Goal: Task Accomplishment & Management: Manage account settings

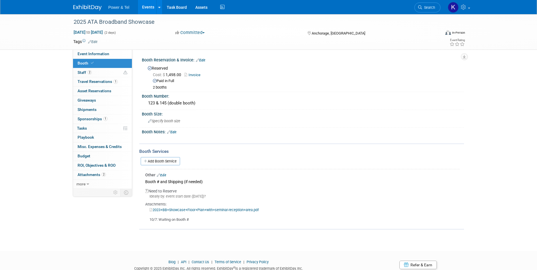
click at [428, 7] on span "Search" at bounding box center [428, 7] width 13 height 4
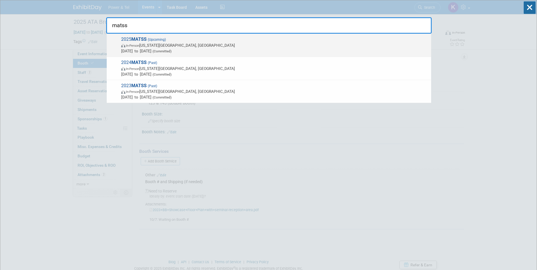
type input "matss"
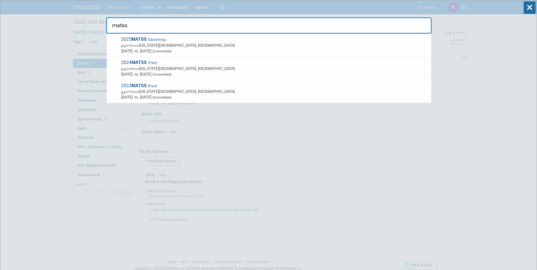
click at [135, 40] on strong "MATSS" at bounding box center [138, 39] width 15 height 5
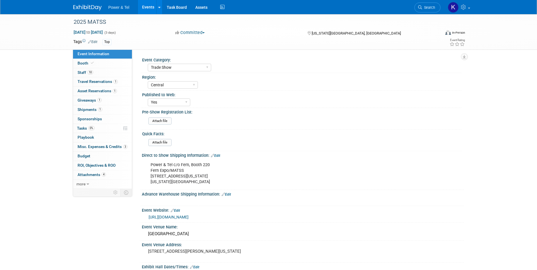
select select "Trade Show"
select select "Central"
select select "Yes"
click at [81, 60] on link "Booth" at bounding box center [102, 63] width 59 height 9
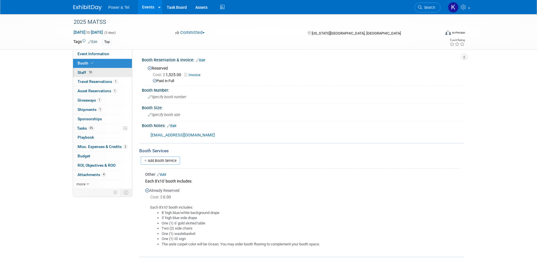
click at [79, 71] on span "Staff 10" at bounding box center [86, 72] width 16 height 5
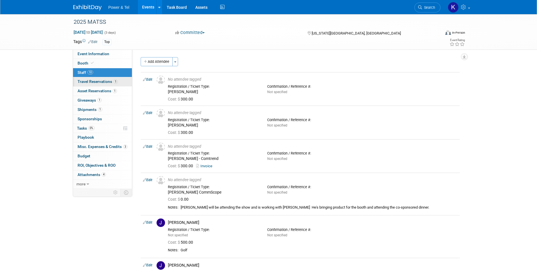
click at [82, 80] on span "Travel Reservations 1" at bounding box center [98, 81] width 40 height 5
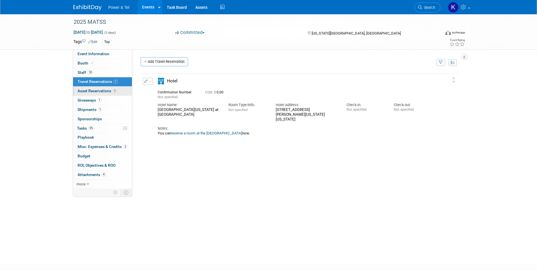
click at [84, 90] on span "Asset Reservations 1" at bounding box center [97, 91] width 39 height 5
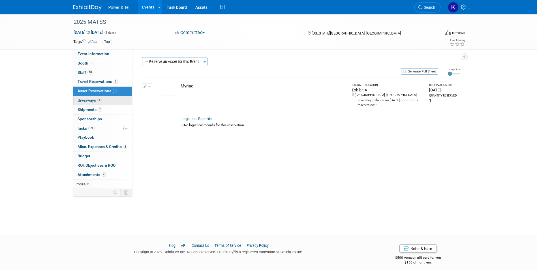
click at [87, 99] on span "Giveaways 1" at bounding box center [90, 100] width 24 height 5
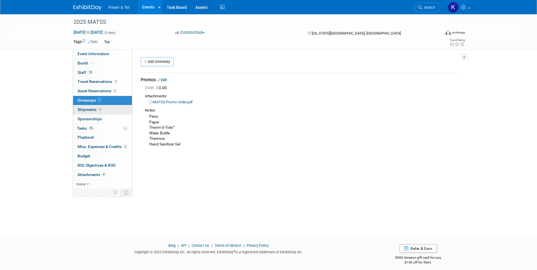
click at [90, 114] on link "1 Shipments 1" at bounding box center [102, 109] width 59 height 9
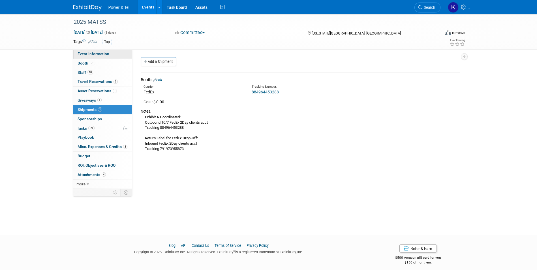
click at [87, 54] on span "Event Information" at bounding box center [94, 54] width 32 height 5
select select "Trade Show"
select select "Central"
select select "Yes"
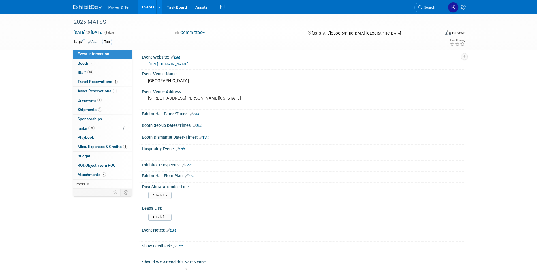
scroll to position [198, 0]
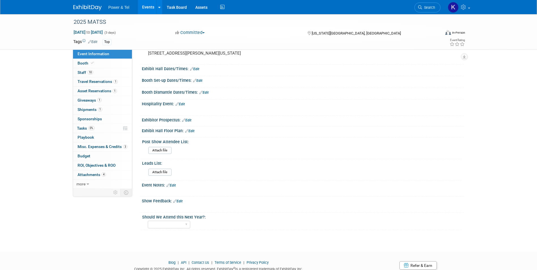
click at [190, 131] on link "Edit" at bounding box center [189, 131] width 9 height 4
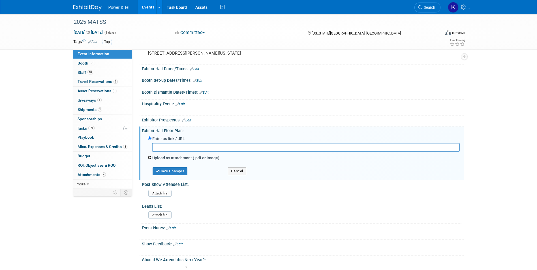
click at [149, 156] on input "Upload as attachment (.pdf or image)" at bounding box center [150, 158] width 4 height 4
radio input "true"
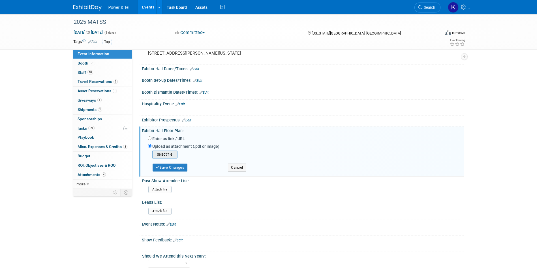
click at [171, 157] on input "file" at bounding box center [143, 154] width 67 height 7
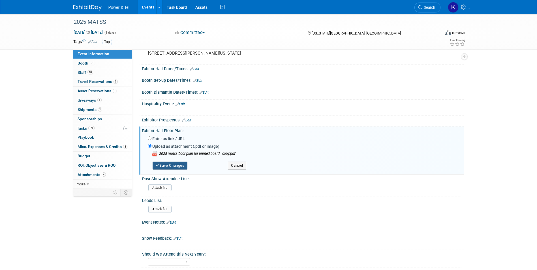
click at [170, 168] on button "Save Changes" at bounding box center [170, 166] width 35 height 8
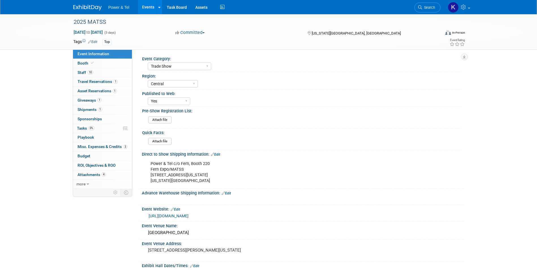
scroll to position [0, 0]
click at [86, 63] on span "Booth" at bounding box center [86, 63] width 17 height 5
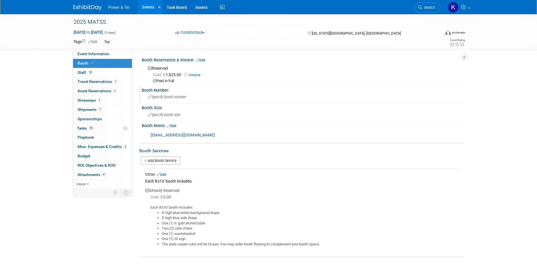
click at [150, 96] on icon at bounding box center [150, 97] width 4 height 4
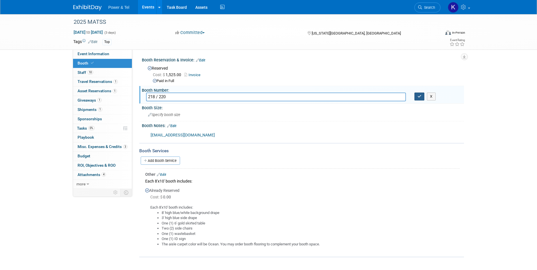
type input "218 / 220"
click at [418, 99] on button "button" at bounding box center [420, 97] width 10 height 8
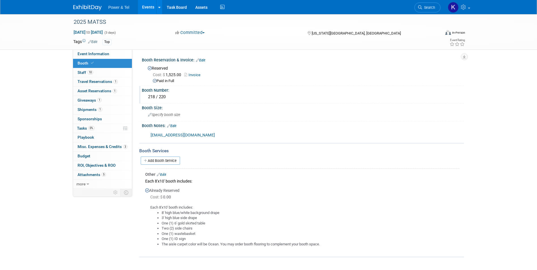
click at [282, 162] on div "Add Booth Service" at bounding box center [301, 160] width 325 height 8
click at [91, 53] on span "Event Information" at bounding box center [94, 54] width 32 height 5
select select "Trade Show"
select select "Central"
select select "Yes"
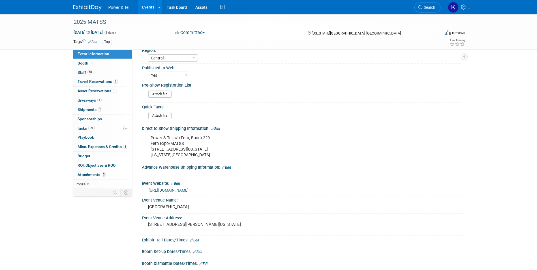
scroll to position [28, 0]
click at [215, 129] on link "Edit" at bounding box center [215, 127] width 9 height 4
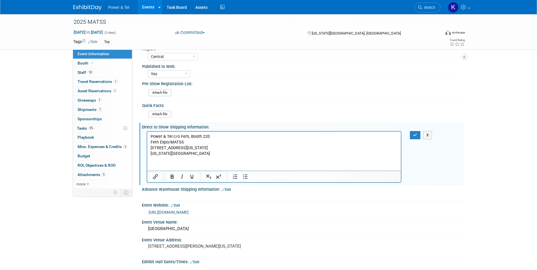
scroll to position [0, 0]
drag, startPoint x: 183, startPoint y: 150, endPoint x: 150, endPoint y: 138, distance: 35.4
click at [150, 138] on p "Power & Tel c/o Fern, Booth 220 Fern Expo/MATSS 751 Wyoming Street Kansas City,…" at bounding box center [274, 145] width 248 height 23
copy p "Power & Tel c/o Fern, Booth 220 Fern Expo/MATSS 751 Wyoming Street Kansas City,…"
click at [108, 230] on div "Event Information Event Info Booth Booth 10 Staff 10 Staff 1 Travel Reservation…" at bounding box center [268, 208] width 399 height 444
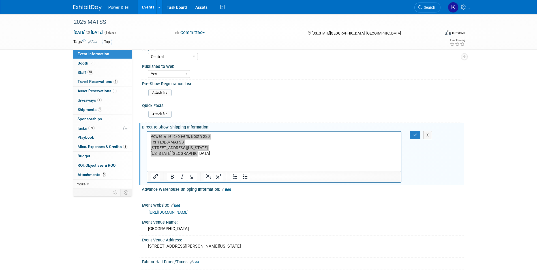
click at [229, 189] on link "Edit" at bounding box center [226, 190] width 9 height 4
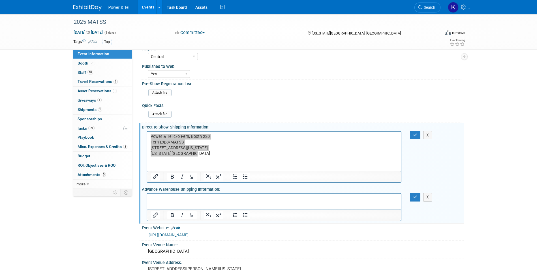
click at [176, 195] on html at bounding box center [274, 198] width 254 height 8
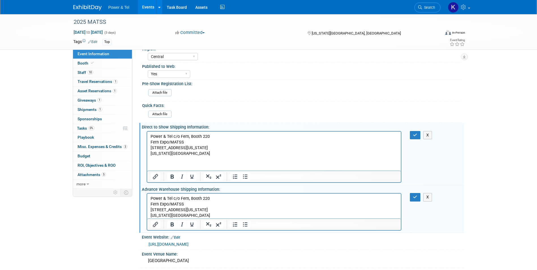
drag, startPoint x: 209, startPoint y: 167, endPoint x: 213, endPoint y: 162, distance: 6.6
click at [209, 156] on html "Power & Tel c/o Fern, Booth 220 Fern Expo/MATSS 751 Wyoming Street Kansas City,…" at bounding box center [274, 143] width 254 height 25
drag, startPoint x: 190, startPoint y: 156, endPoint x: 194, endPoint y: 143, distance: 13.7
click at [147, 135] on html "Power & Tel c/o Fern, Booth 220 Fern Expo/MATSS 751 Wyoming Street Kansas City,…" at bounding box center [274, 143] width 254 height 25
click at [223, 152] on p "Power & Tel c/o Fern, Booth 220 Fern Expo/MATSS 751 Wyoming Street Kansas City,…" at bounding box center [274, 145] width 248 height 23
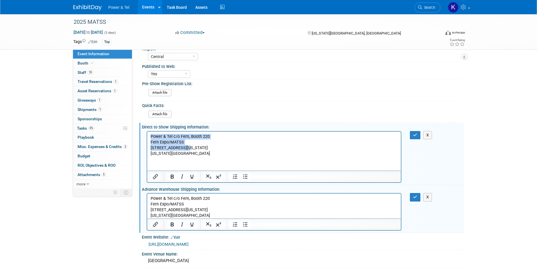
drag, startPoint x: 187, startPoint y: 150, endPoint x: 294, endPoint y: 268, distance: 159.4
click at [147, 135] on html "Power & Tel c/o Fern, Booth 220 Fern Expo/MATSS 751 Wyoming Street Kansas City,…" at bounding box center [274, 143] width 254 height 25
click at [200, 156] on html "Power & Tel c/o Fern, Booth 220 Fern Expo/MATSS 751 Wyoming Street Kansas City,…" at bounding box center [274, 143] width 254 height 25
drag, startPoint x: 168, startPoint y: 153, endPoint x: 165, endPoint y: 139, distance: 13.7
click at [147, 133] on html "Power & Tel c/o Fern, Booth 220 Fern Expo/MATSS 751 Wyoming Street Kansas City,…" at bounding box center [274, 143] width 254 height 25
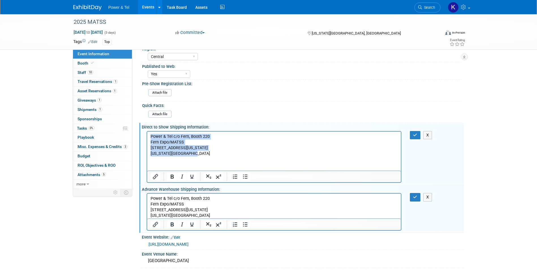
drag, startPoint x: 189, startPoint y: 153, endPoint x: 150, endPoint y: 132, distance: 44.1
click at [150, 132] on html "Power & Tel c/o Fern, Booth 220 Fern Expo/MATSS 751 Wyoming Street Kansas City,…" at bounding box center [274, 143] width 254 height 25
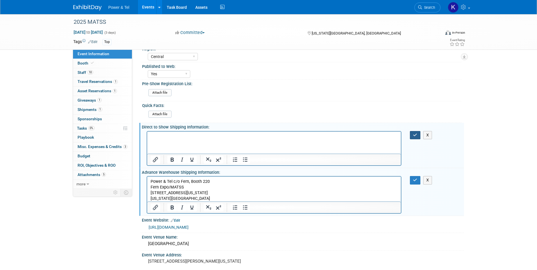
click at [413, 134] on button "button" at bounding box center [415, 135] width 10 height 8
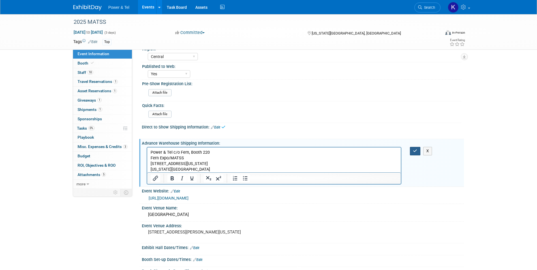
click at [412, 154] on button "button" at bounding box center [415, 151] width 10 height 8
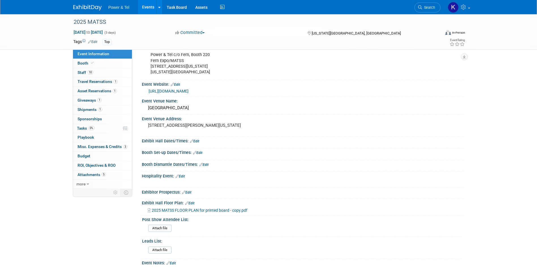
scroll to position [170, 0]
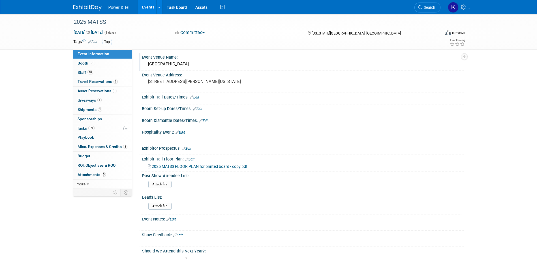
drag, startPoint x: 182, startPoint y: 66, endPoint x: 146, endPoint y: 64, distance: 36.3
click at [146, 64] on div "Sheraton Crown Center" at bounding box center [303, 64] width 314 height 9
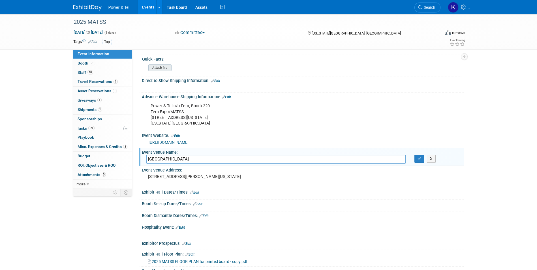
scroll to position [57, 0]
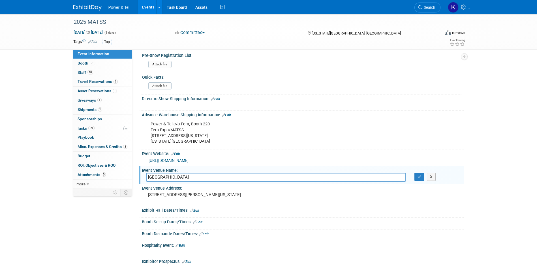
click at [164, 158] on link "[URL][DOMAIN_NAME]" at bounding box center [169, 160] width 40 height 5
click at [420, 178] on icon "button" at bounding box center [420, 177] width 4 height 4
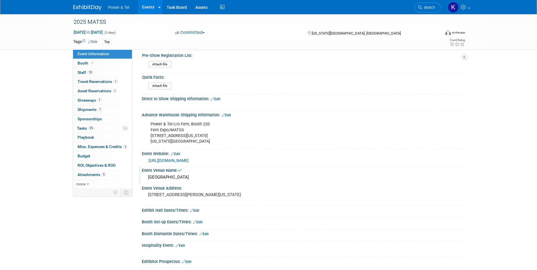
click at [57, 120] on div "2025 MATSS Oct 13, 2025 to Oct 15, 2025 (3 days) Oct 13, 2025 to Oct 15, 2025 C…" at bounding box center [268, 173] width 537 height 431
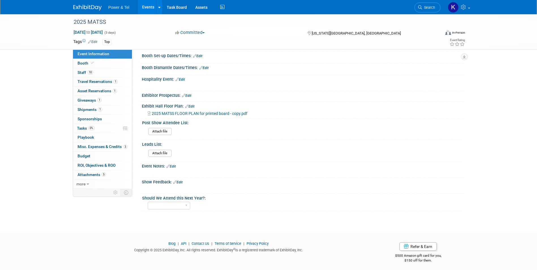
scroll to position [225, 0]
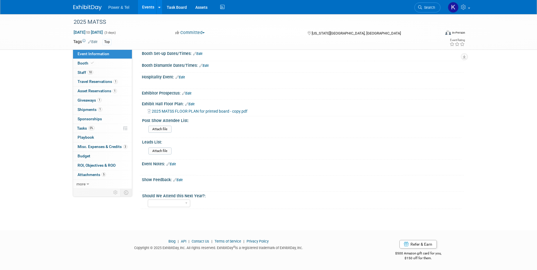
click at [174, 165] on link "Edit" at bounding box center [171, 164] width 9 height 4
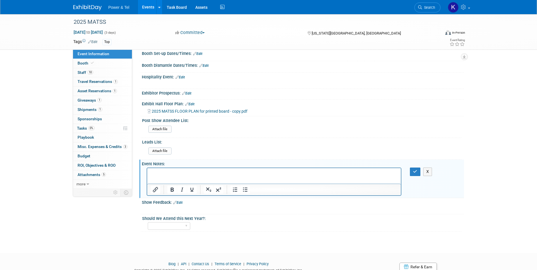
scroll to position [0, 0]
click at [296, 221] on div "Yes No Maybe" at bounding box center [305, 225] width 314 height 9
click at [432, 171] on button "X" at bounding box center [427, 172] width 9 height 8
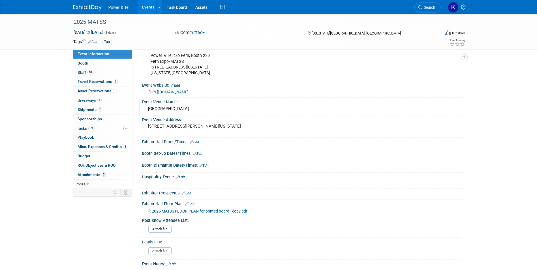
scroll to position [84, 0]
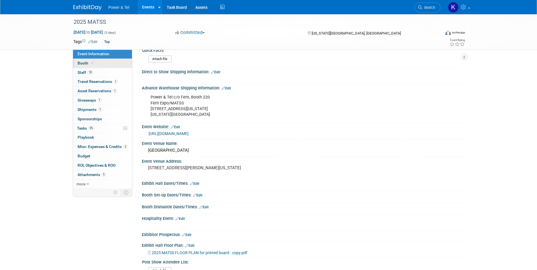
click at [86, 64] on span "Booth" at bounding box center [86, 63] width 17 height 5
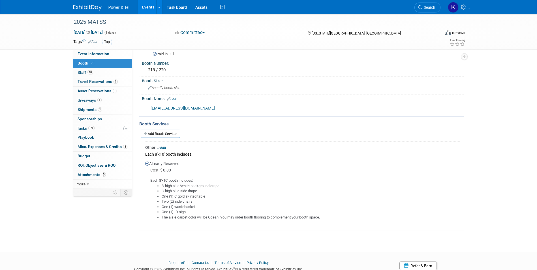
scroll to position [28, 0]
click at [87, 73] on span "Staff 10" at bounding box center [86, 72] width 16 height 5
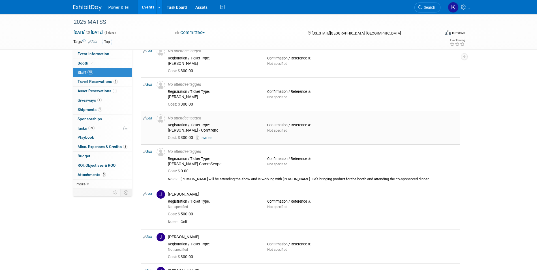
click at [207, 139] on link "Invoice" at bounding box center [205, 138] width 18 height 4
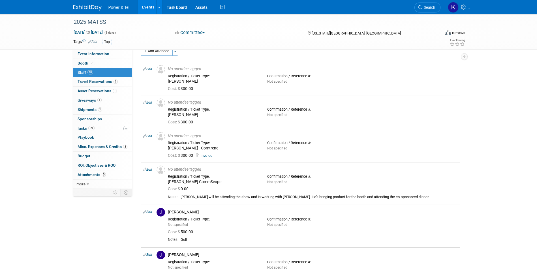
scroll to position [0, 0]
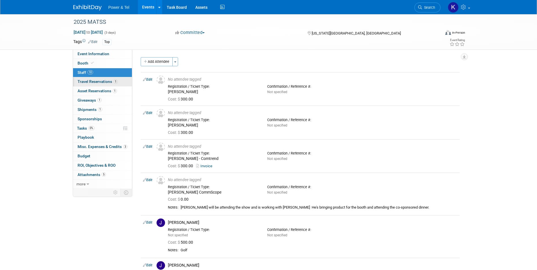
click at [102, 84] on link "1 Travel Reservations 1" at bounding box center [102, 81] width 59 height 9
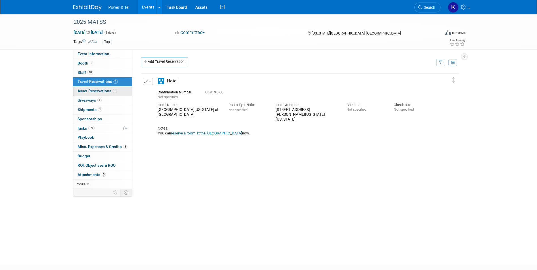
click at [96, 89] on span "Asset Reservations 1" at bounding box center [97, 91] width 39 height 5
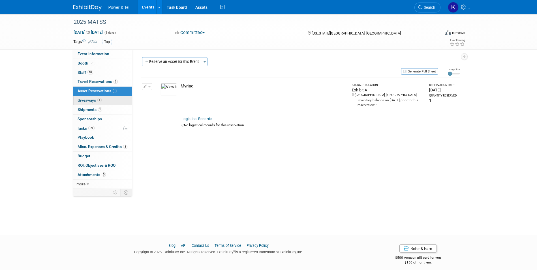
click at [92, 101] on span "Giveaways 1" at bounding box center [90, 100] width 24 height 5
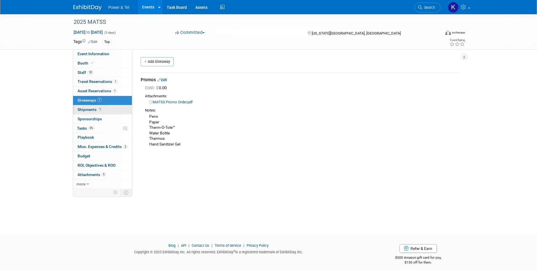
click at [92, 108] on span "Shipments 1" at bounding box center [90, 109] width 25 height 5
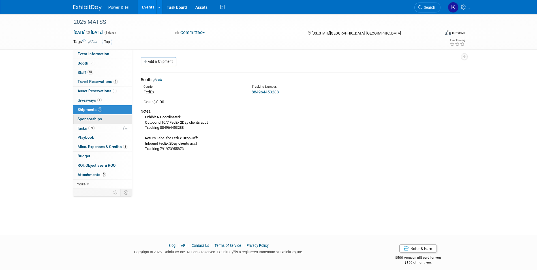
click at [92, 118] on span "Sponsorships 0" at bounding box center [90, 119] width 24 height 5
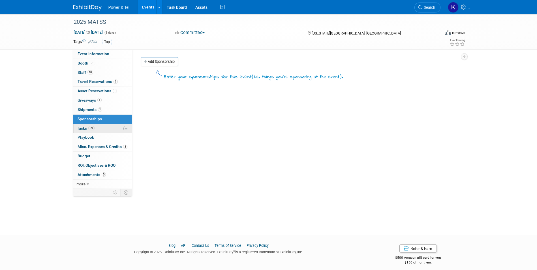
click at [82, 128] on span "Tasks 0%" at bounding box center [86, 128] width 18 height 5
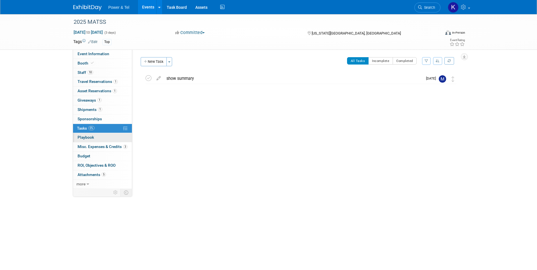
click at [82, 136] on span "Playbook 0" at bounding box center [86, 137] width 16 height 5
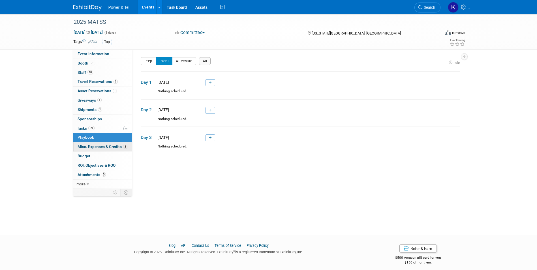
click at [83, 144] on link "3 Misc. Expenses & Credits 3" at bounding box center [102, 146] width 59 height 9
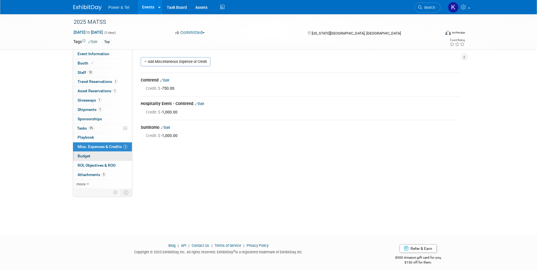
click at [85, 154] on span "Budget" at bounding box center [84, 156] width 13 height 5
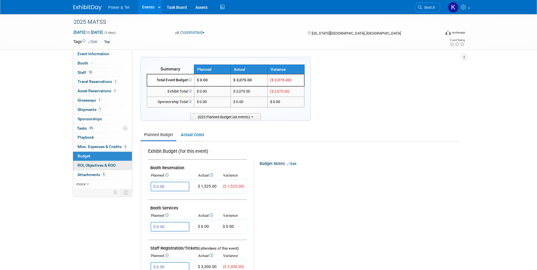
click at [85, 164] on span "ROI, Objectives & ROO 0" at bounding box center [97, 165] width 38 height 5
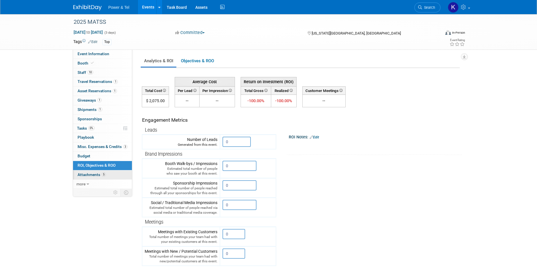
click at [88, 176] on span "Attachments 5" at bounding box center [92, 174] width 28 height 5
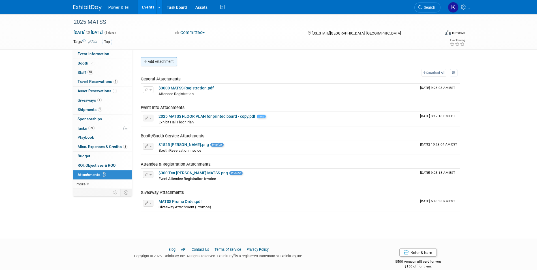
click at [175, 62] on button "Add Attachment" at bounding box center [159, 61] width 36 height 9
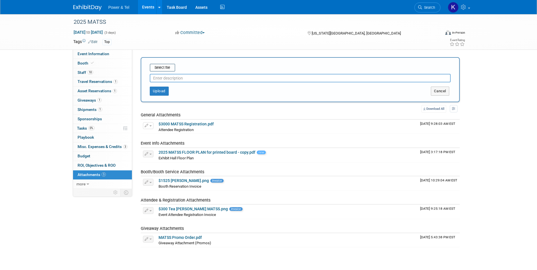
click at [169, 76] on input "text" at bounding box center [300, 78] width 301 height 8
click at [161, 89] on button "Upload" at bounding box center [159, 91] width 19 height 9
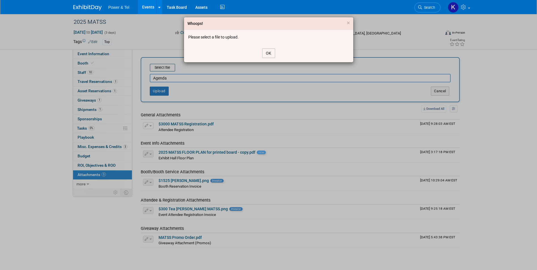
drag, startPoint x: 267, startPoint y: 54, endPoint x: 257, endPoint y: 58, distance: 11.7
click at [268, 54] on button "OK" at bounding box center [268, 53] width 13 height 10
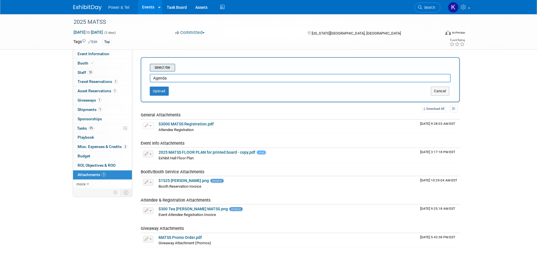
click at [170, 69] on input "file" at bounding box center [140, 67] width 67 height 7
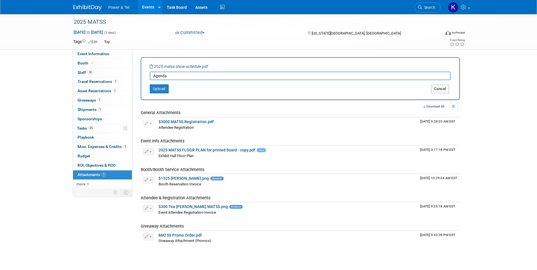
click at [153, 75] on input "Agenda" at bounding box center [300, 76] width 301 height 8
click at [171, 76] on input "Show Agenda" at bounding box center [300, 76] width 301 height 8
click at [172, 76] on input "Show Agenda" at bounding box center [300, 76] width 301 height 8
click at [173, 76] on input "Show Agenda" at bounding box center [300, 76] width 301 height 8
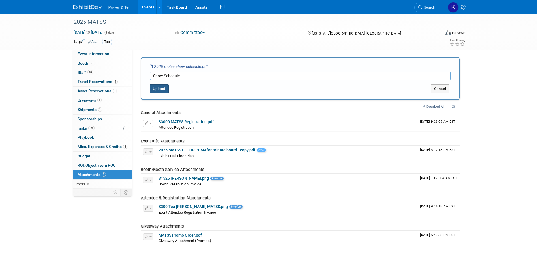
type input "Show Schedule"
click at [164, 88] on button "Upload" at bounding box center [159, 88] width 19 height 9
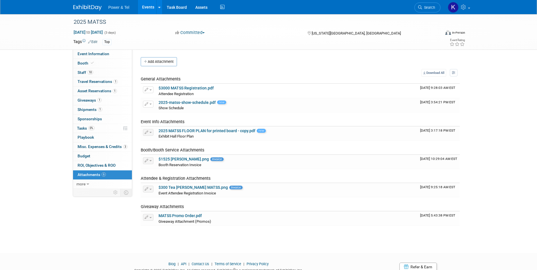
click at [87, 218] on div "Event Information Event Info Booth Booth 10 Staff 10 Staff 1 Travel Reservation…" at bounding box center [268, 123] width 399 height 218
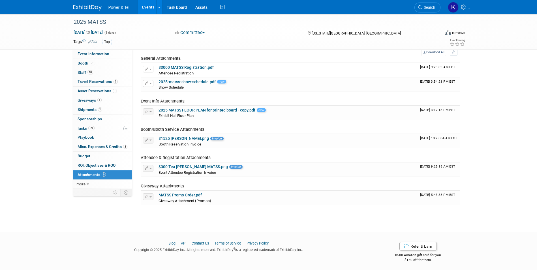
scroll to position [23, 0]
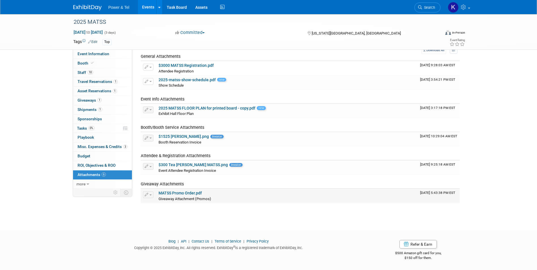
click at [189, 194] on link "MATSS Promo Order.pdf" at bounding box center [180, 193] width 43 height 5
click at [62, 197] on div "2025 MATSS Oct 13, 2025 to Oct 15, 2025 (3 days) Oct 13, 2025 to Oct 15, 2025 C…" at bounding box center [268, 106] width 537 height 229
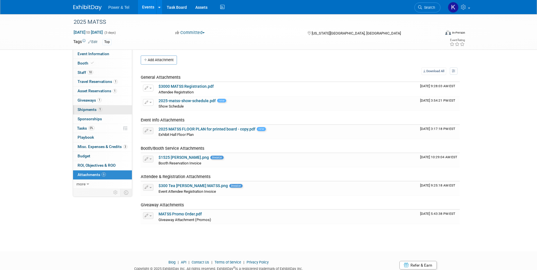
scroll to position [0, 0]
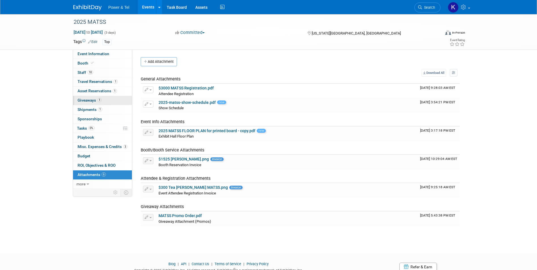
drag, startPoint x: 89, startPoint y: 100, endPoint x: 90, endPoint y: 104, distance: 4.3
click at [90, 100] on span "Giveaways 1" at bounding box center [90, 100] width 24 height 5
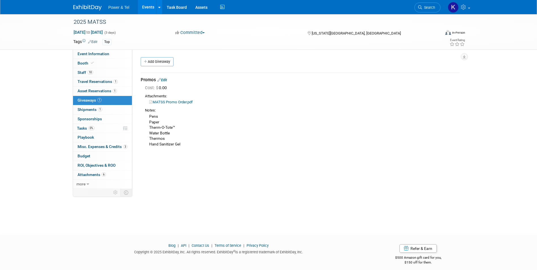
drag, startPoint x: 273, startPoint y: 204, endPoint x: 265, endPoint y: 187, distance: 18.6
click at [272, 199] on div "2025 MATSS Oct 13, 2025 to Oct 15, 2025 (3 days) Oct 13, 2025 to Oct 15, 2025 C…" at bounding box center [268, 119] width 537 height 210
click at [81, 10] on img at bounding box center [87, 8] width 28 height 6
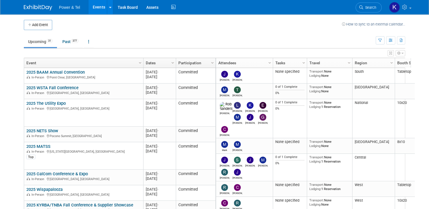
click at [42, 147] on link "2025 MATSS" at bounding box center [38, 146] width 24 height 5
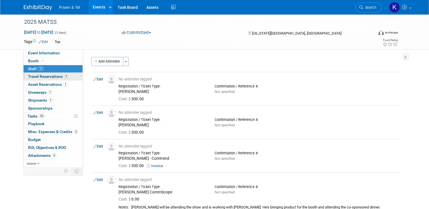
click at [33, 79] on link "1 Travel Reservations 1" at bounding box center [53, 77] width 59 height 8
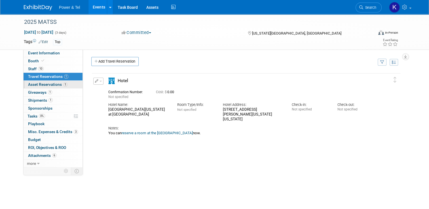
click at [47, 84] on span "Asset Reservations 1" at bounding box center [47, 84] width 39 height 5
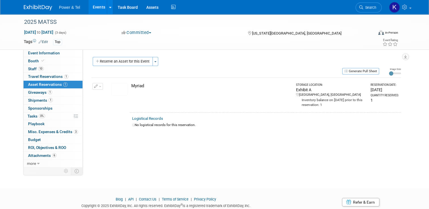
click at [29, 12] on div "Power & Tel Events Add Event Bulk Upload Events Shareable Event Boards Recently…" at bounding box center [214, 7] width 381 height 14
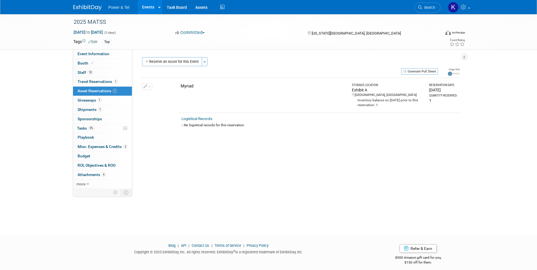
click at [44, 135] on div "2025 MATSS [DATE] to [DATE] (3 days) [DATE] to [DATE] Committed Committed Consi…" at bounding box center [268, 119] width 537 height 210
